Goal: Check status

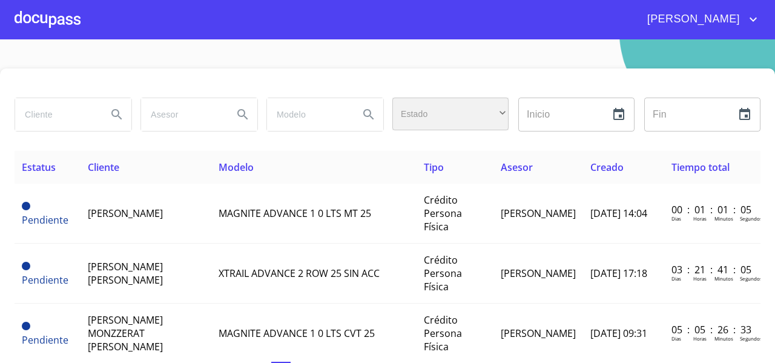
click at [413, 102] on div "​" at bounding box center [450, 113] width 116 height 33
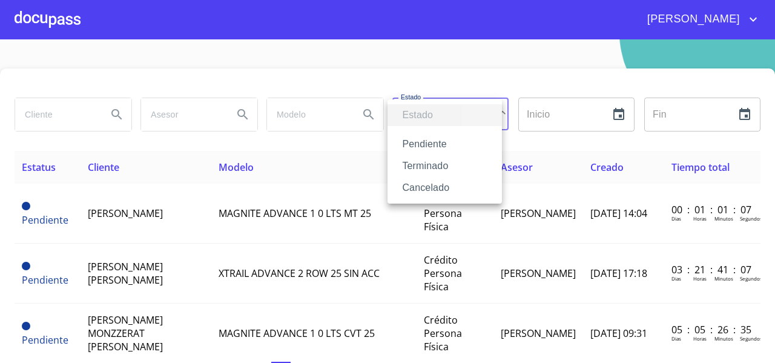
click at [403, 163] on li "Terminado" at bounding box center [445, 166] width 114 height 22
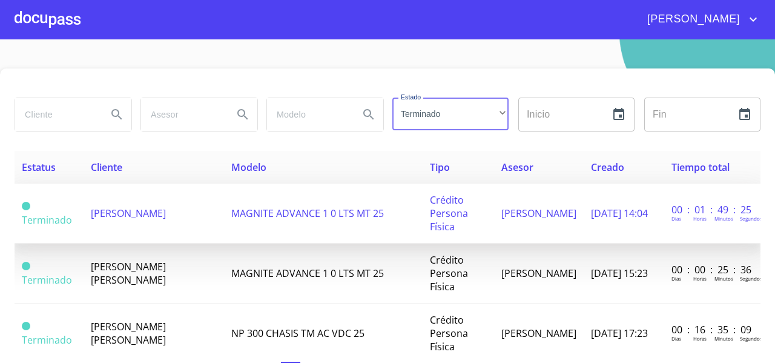
click at [231, 211] on span "MAGNITE ADVANCE 1 0 LTS MT 25" at bounding box center [307, 213] width 153 height 13
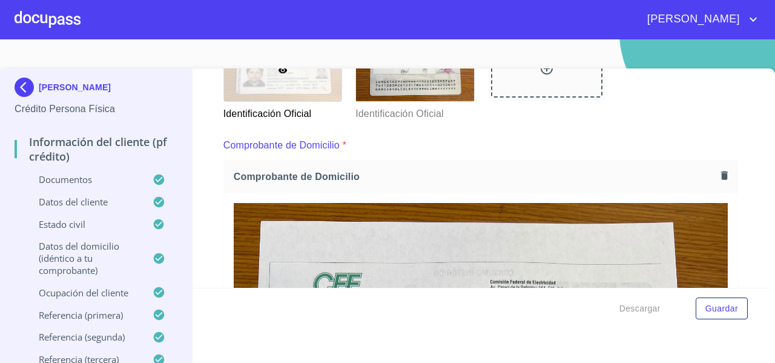
scroll to position [268, 0]
